Goal: Check status: Check status

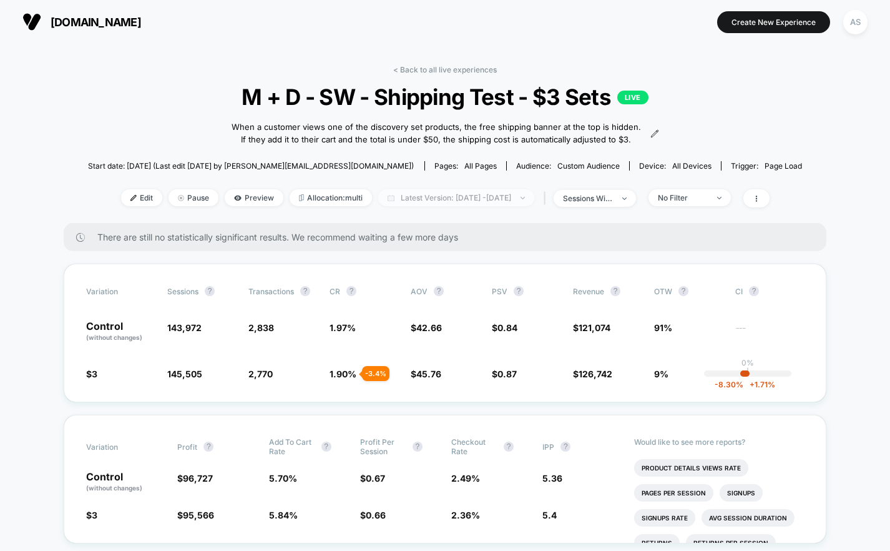
click at [458, 206] on span "Latest Version: [DATE] - [DATE]" at bounding box center [456, 197] width 156 height 17
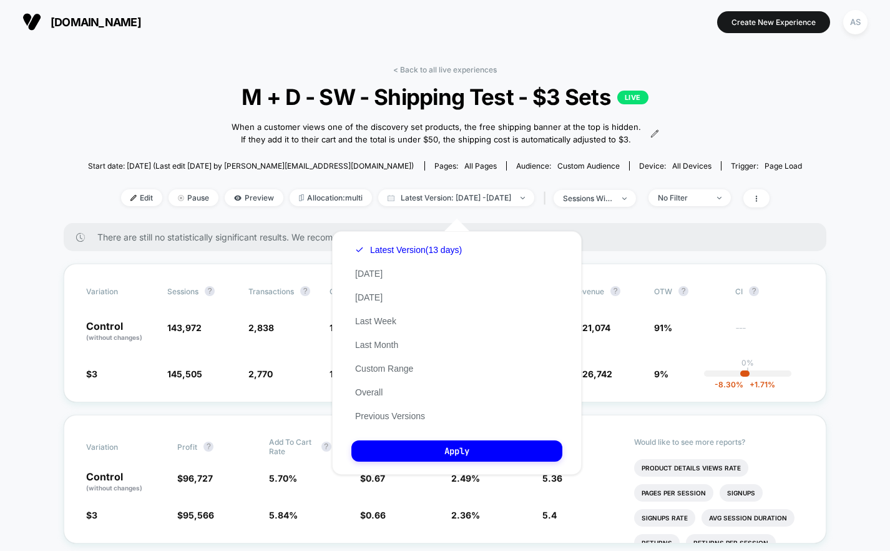
click at [387, 270] on div "Latest Version (13 days) [DATE] [DATE] Last Week Last Month Custom Range Overal…" at bounding box center [408, 333] width 114 height 190
drag, startPoint x: 384, startPoint y: 274, endPoint x: 373, endPoint y: 275, distance: 11.3
click at [376, 275] on div "Latest Version (13 days) [DATE] [DATE] Last Week Last Month Custom Range Overal…" at bounding box center [408, 333] width 114 height 190
click at [371, 275] on button "[DATE]" at bounding box center [368, 273] width 35 height 11
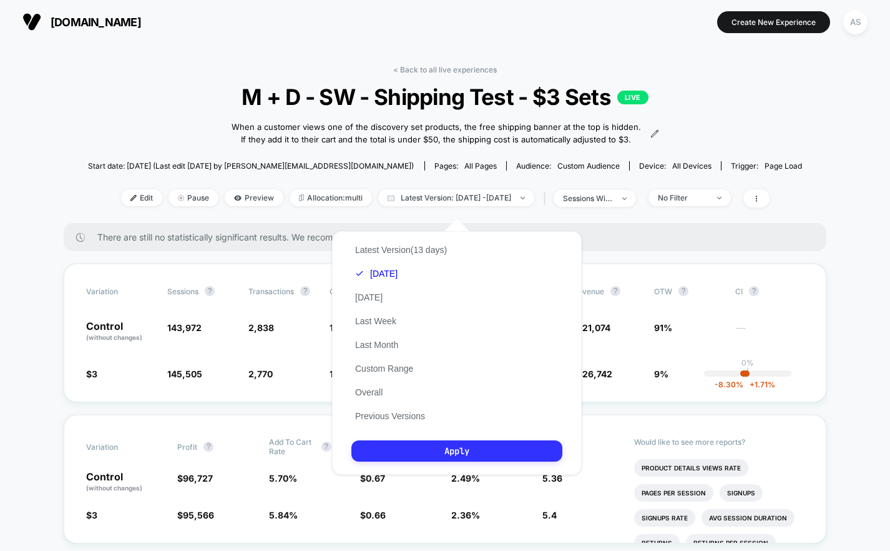
drag, startPoint x: 436, startPoint y: 433, endPoint x: 440, endPoint y: 446, distance: 14.2
click at [436, 433] on div "Latest Version (13 days) [DATE] [DATE] Last Week Last Month Custom Range Overal…" at bounding box center [457, 352] width 250 height 243
click at [441, 451] on button "Apply" at bounding box center [456, 450] width 211 height 21
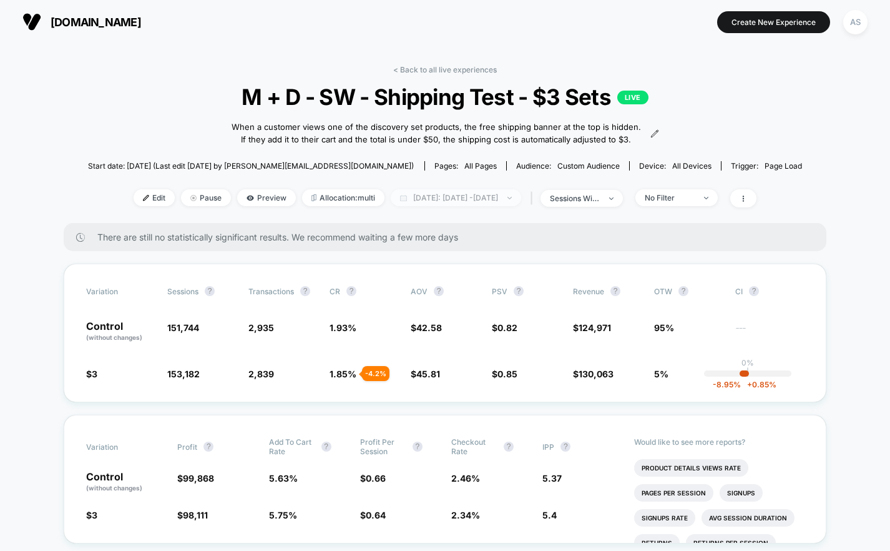
click at [454, 206] on span "[DATE]: [DATE] - [DATE]" at bounding box center [456, 197] width 130 height 17
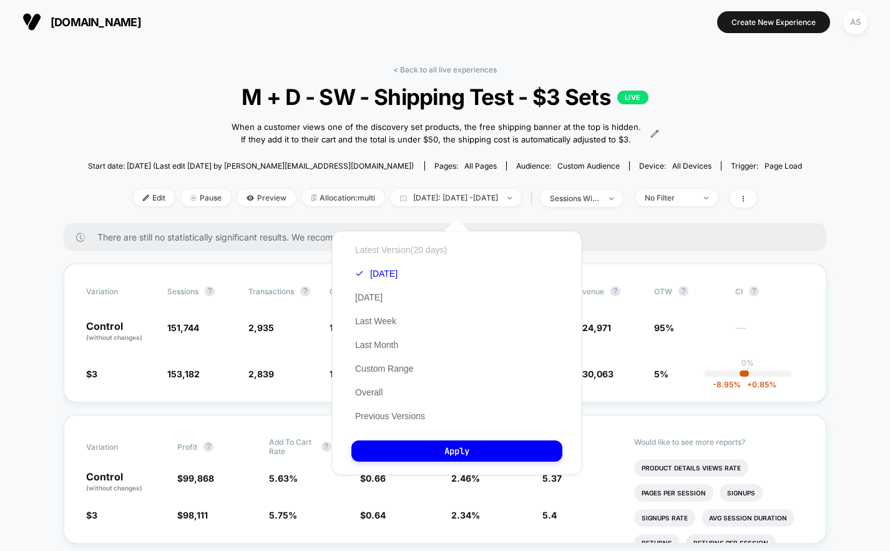
click at [415, 253] on button "Latest Version (20 days)" at bounding box center [400, 249] width 99 height 11
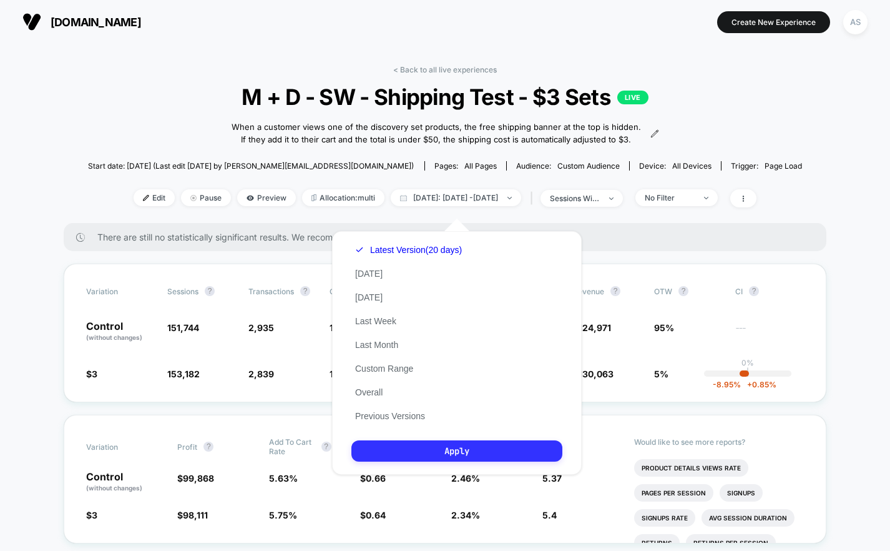
click at [444, 450] on button "Apply" at bounding box center [456, 450] width 211 height 21
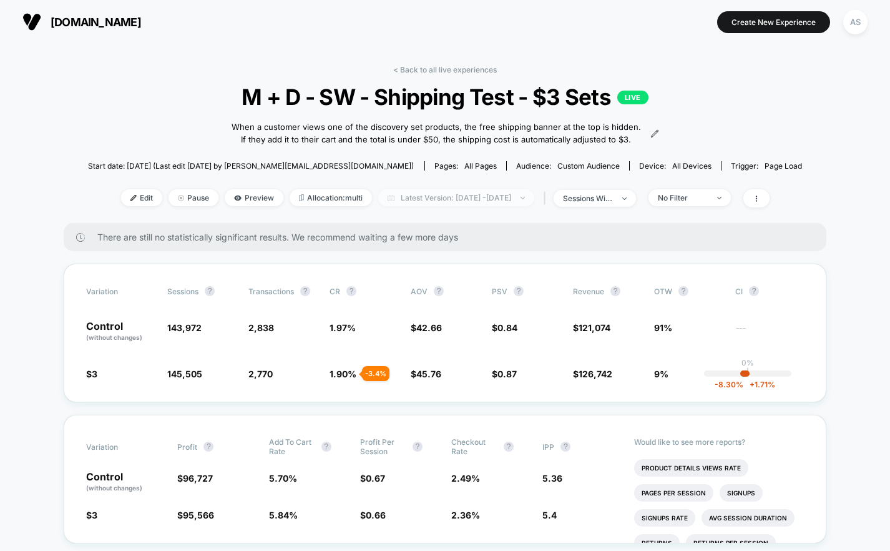
click at [506, 206] on span "Latest Version: [DATE] - [DATE]" at bounding box center [456, 197] width 156 height 17
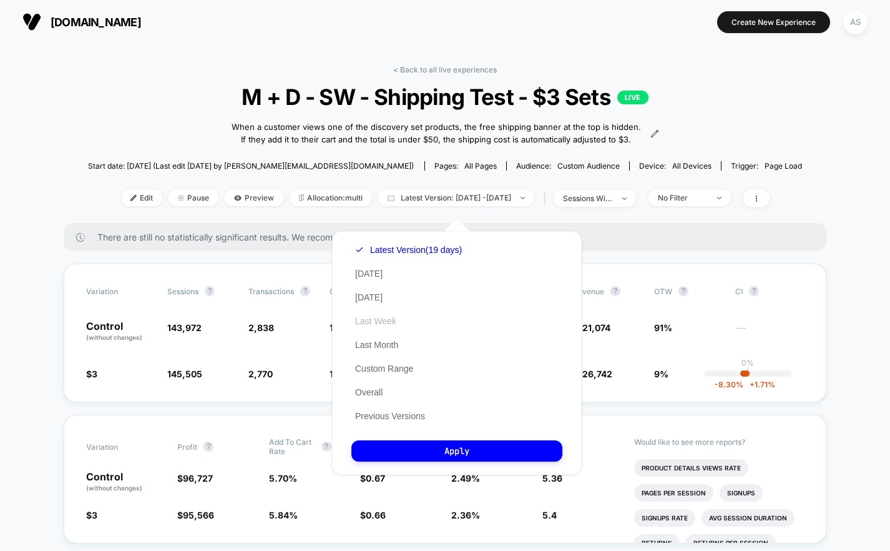
click at [390, 323] on button "Last Week" at bounding box center [375, 320] width 49 height 11
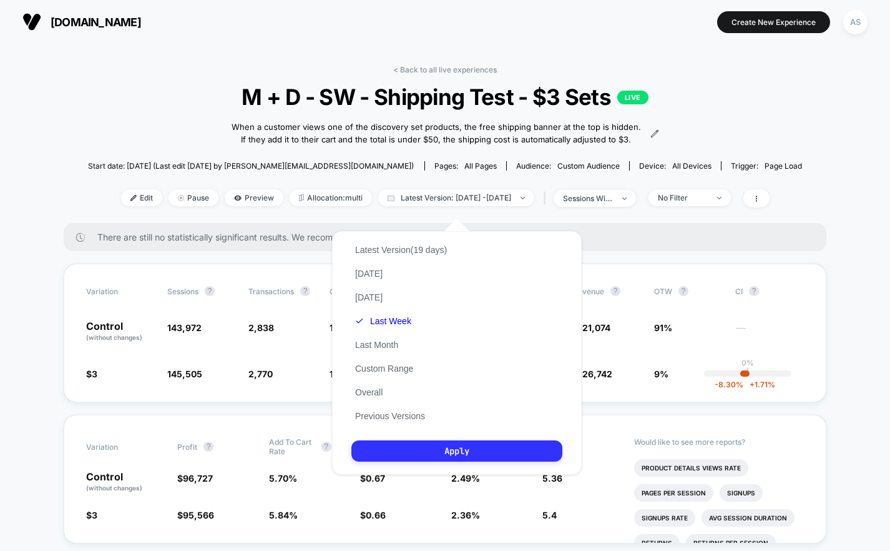
click at [451, 449] on button "Apply" at bounding box center [456, 450] width 211 height 21
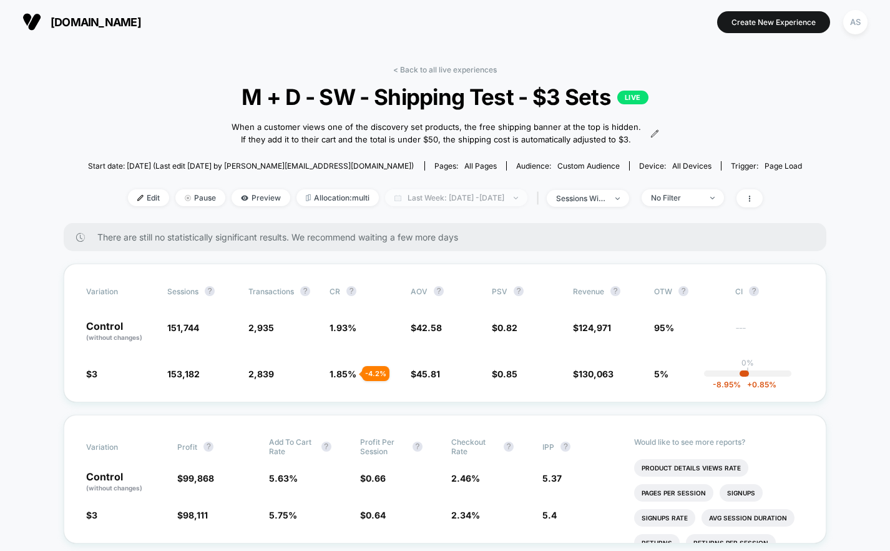
click at [446, 206] on span "Last Week: [DATE] - [DATE]" at bounding box center [456, 197] width 142 height 17
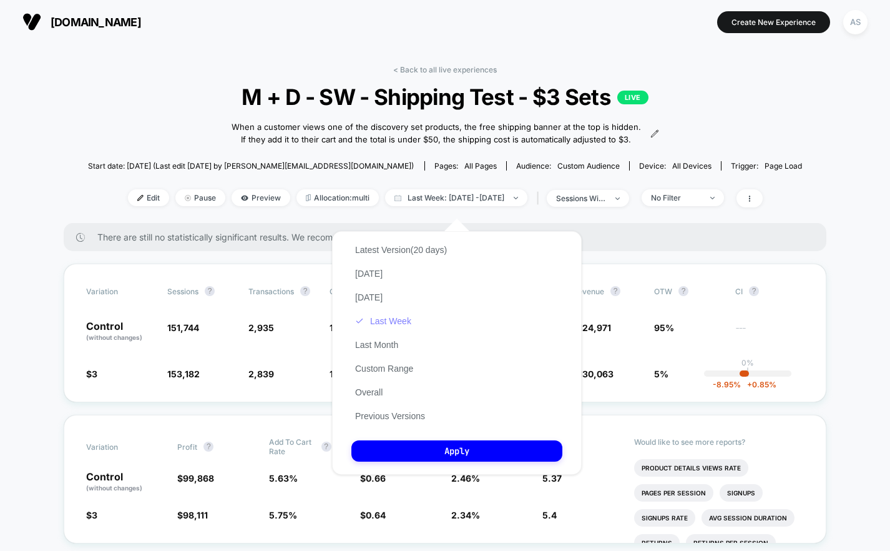
click at [389, 317] on button "Last Week" at bounding box center [383, 320] width 64 height 11
click at [388, 368] on button "Custom Range" at bounding box center [384, 368] width 66 height 11
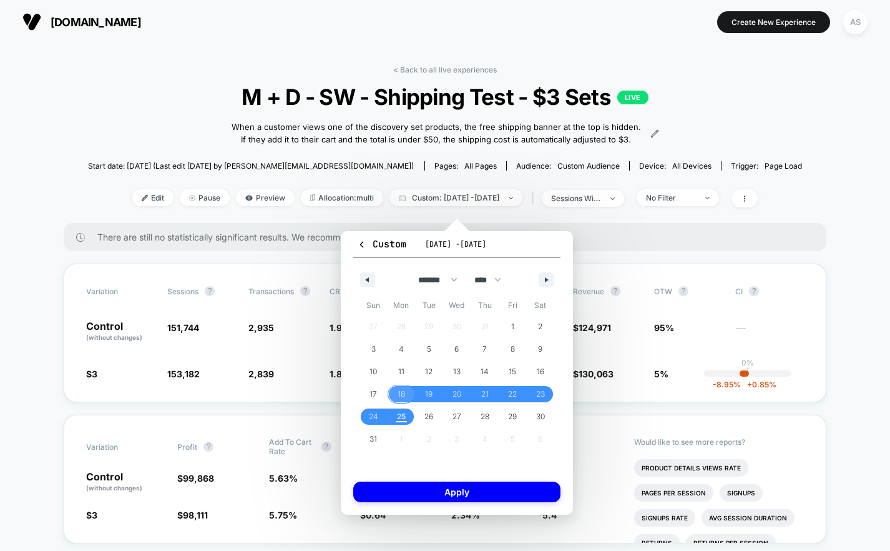
click at [398, 395] on span "18" at bounding box center [401, 394] width 7 height 22
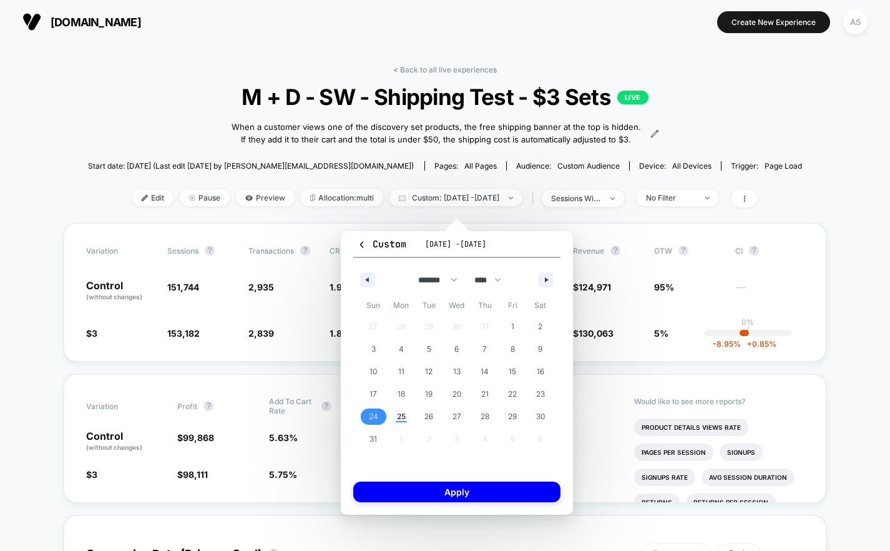
click at [373, 413] on span "24" at bounding box center [373, 416] width 9 height 22
click at [443, 489] on button "Apply" at bounding box center [456, 491] width 207 height 21
